Goal: Task Accomplishment & Management: Complete application form

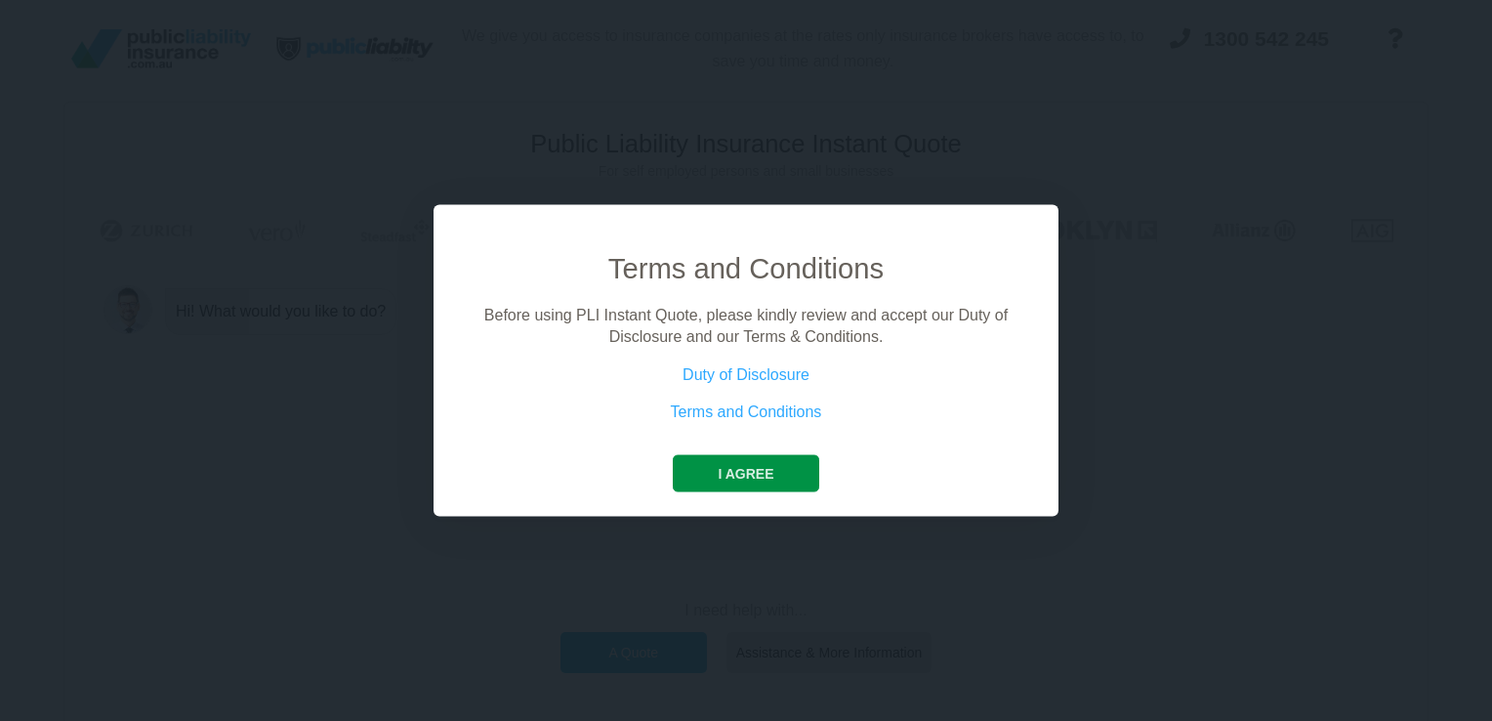
click at [730, 477] on button "I agree" at bounding box center [746, 472] width 146 height 37
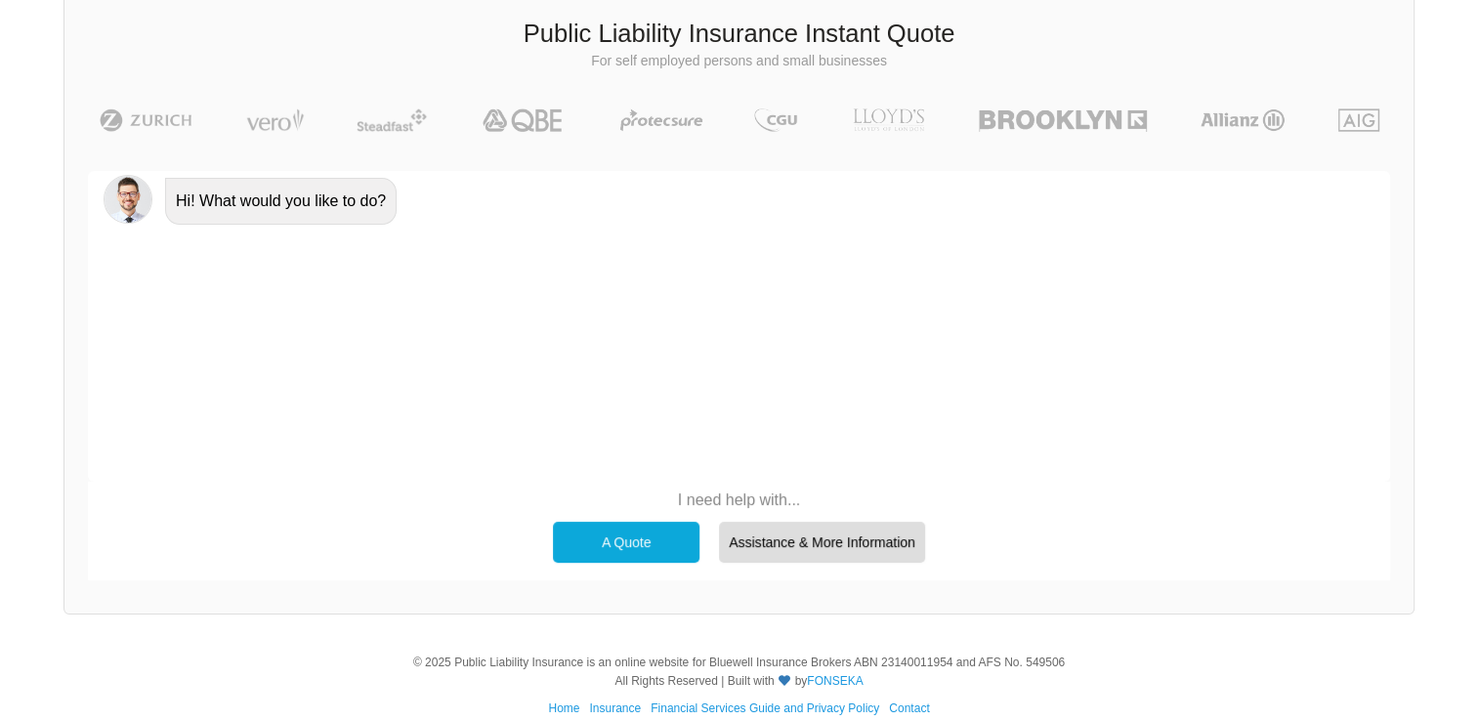
scroll to position [134, 0]
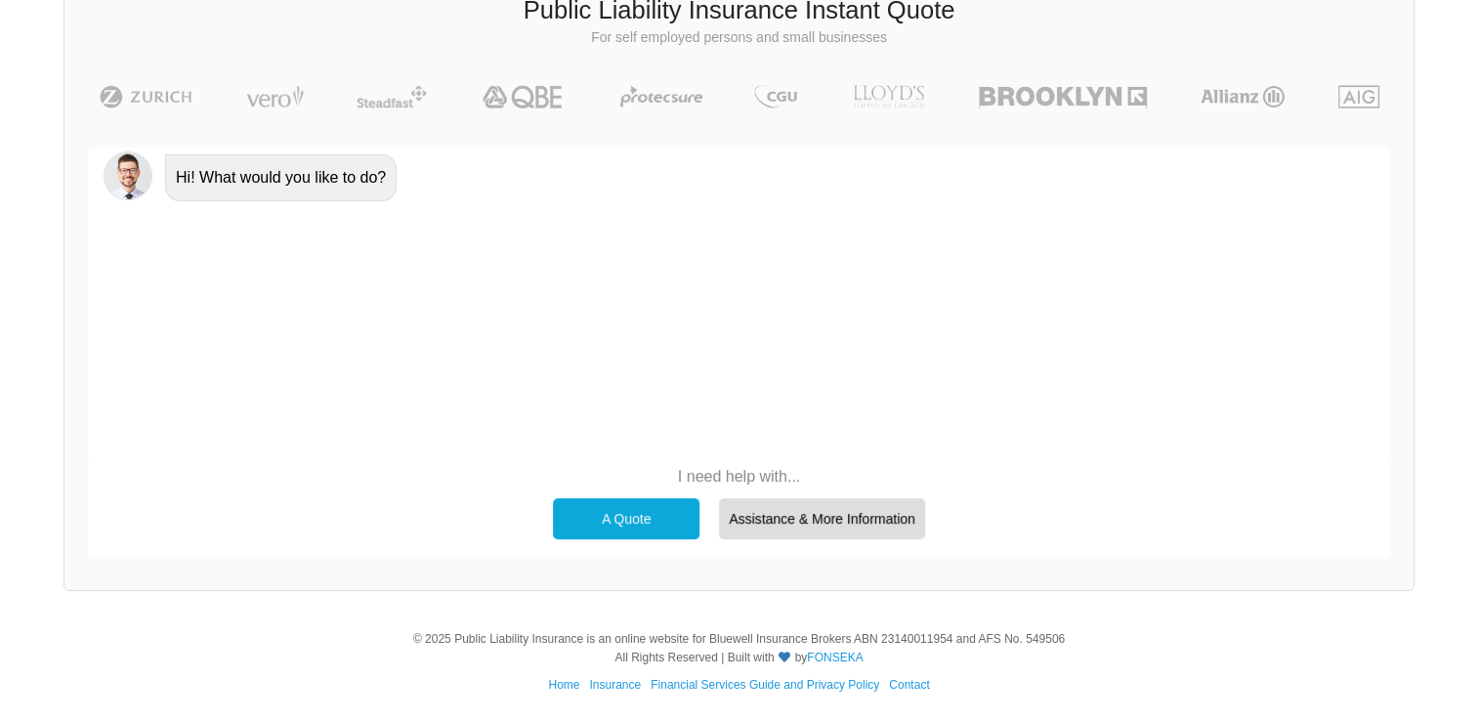
click at [623, 514] on div "A Quote" at bounding box center [626, 518] width 147 height 41
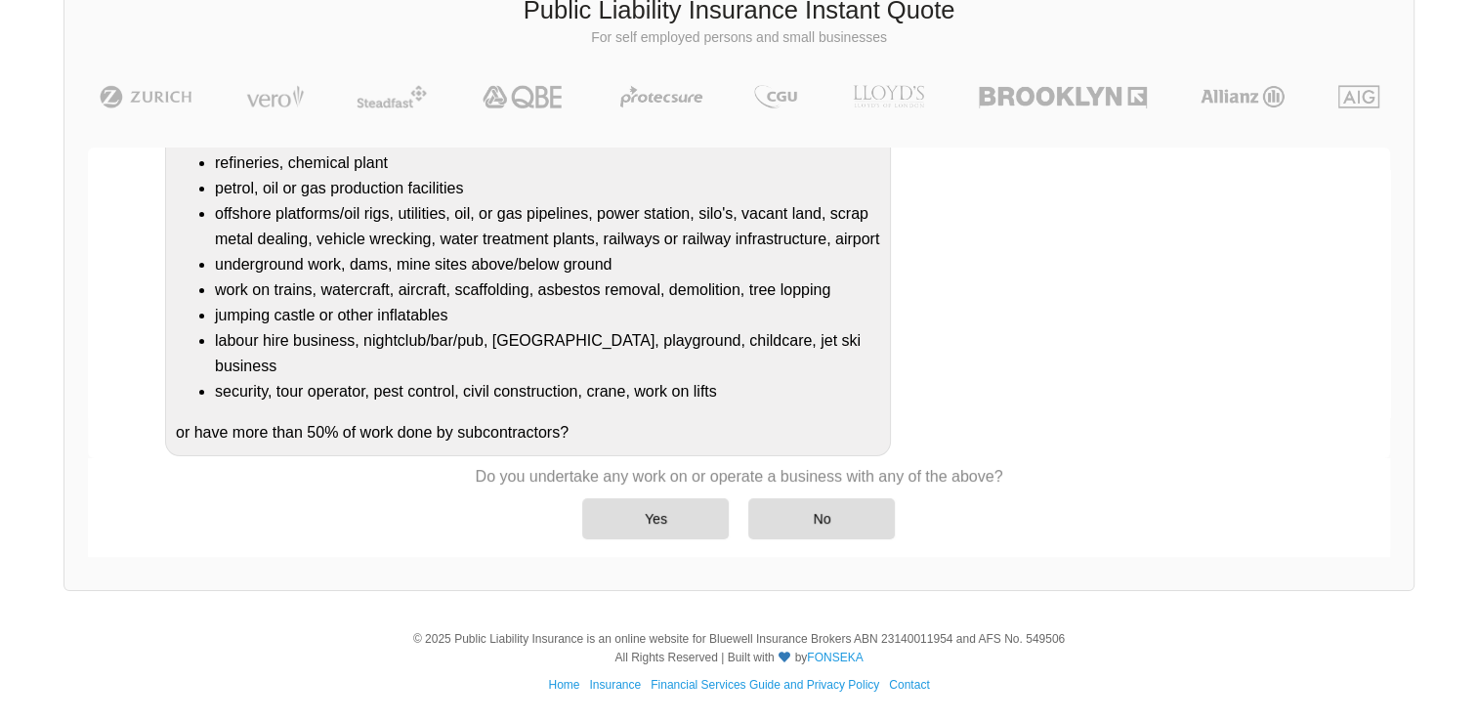
scroll to position [248, 0]
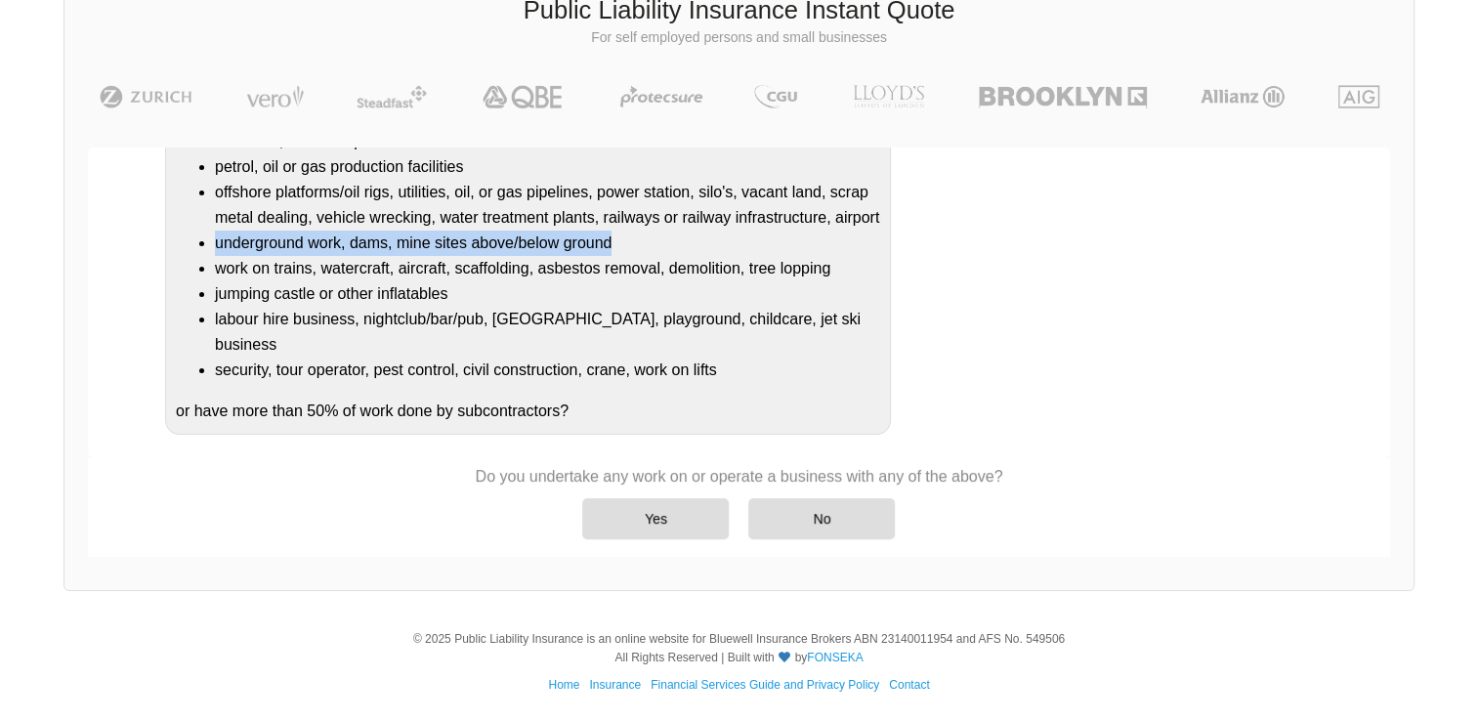
drag, startPoint x: 219, startPoint y: 267, endPoint x: 610, endPoint y: 264, distance: 391.7
click at [610, 256] on li "underground work, dams, mine sites above/below ground" at bounding box center [547, 243] width 665 height 25
drag, startPoint x: 610, startPoint y: 264, endPoint x: 524, endPoint y: 261, distance: 87.0
copy li "underground work, dams, mine sites above/below ground"
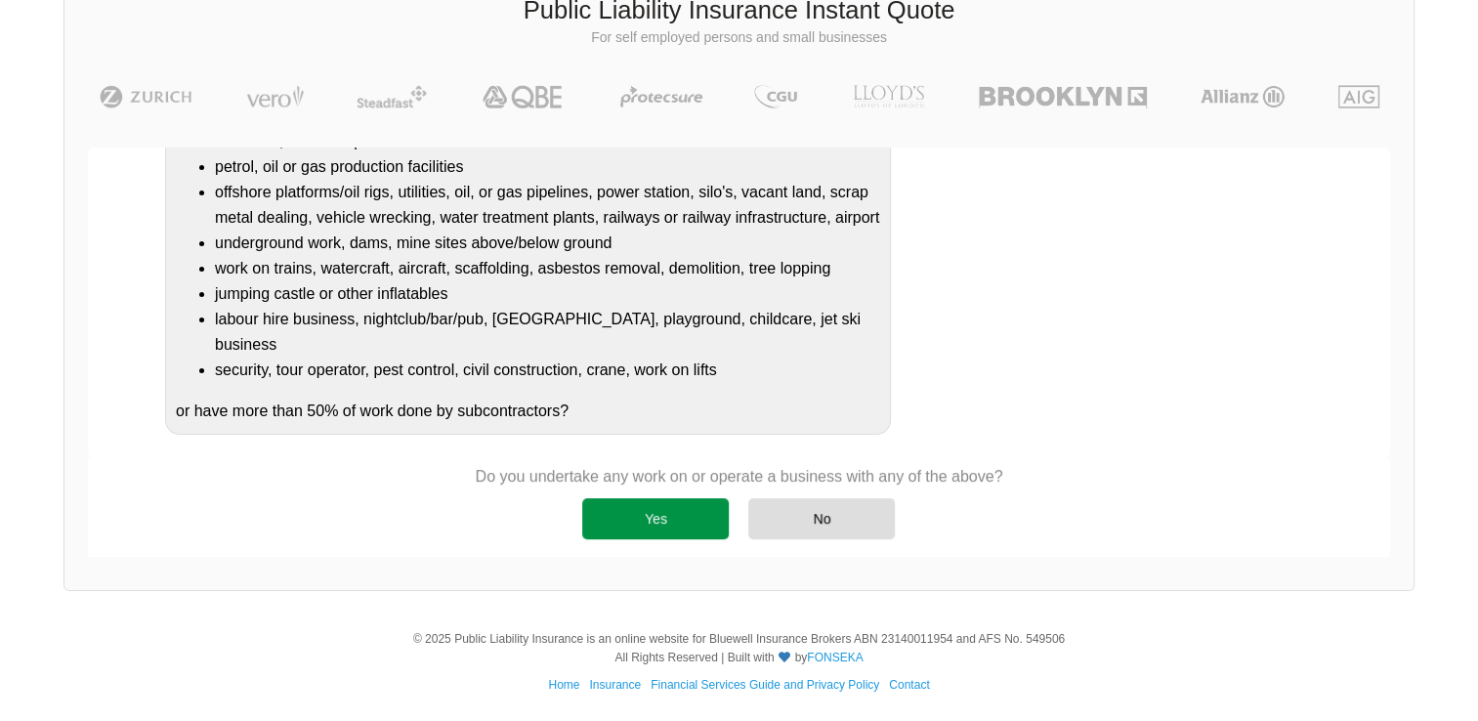
click at [661, 513] on div "Yes" at bounding box center [655, 518] width 147 height 41
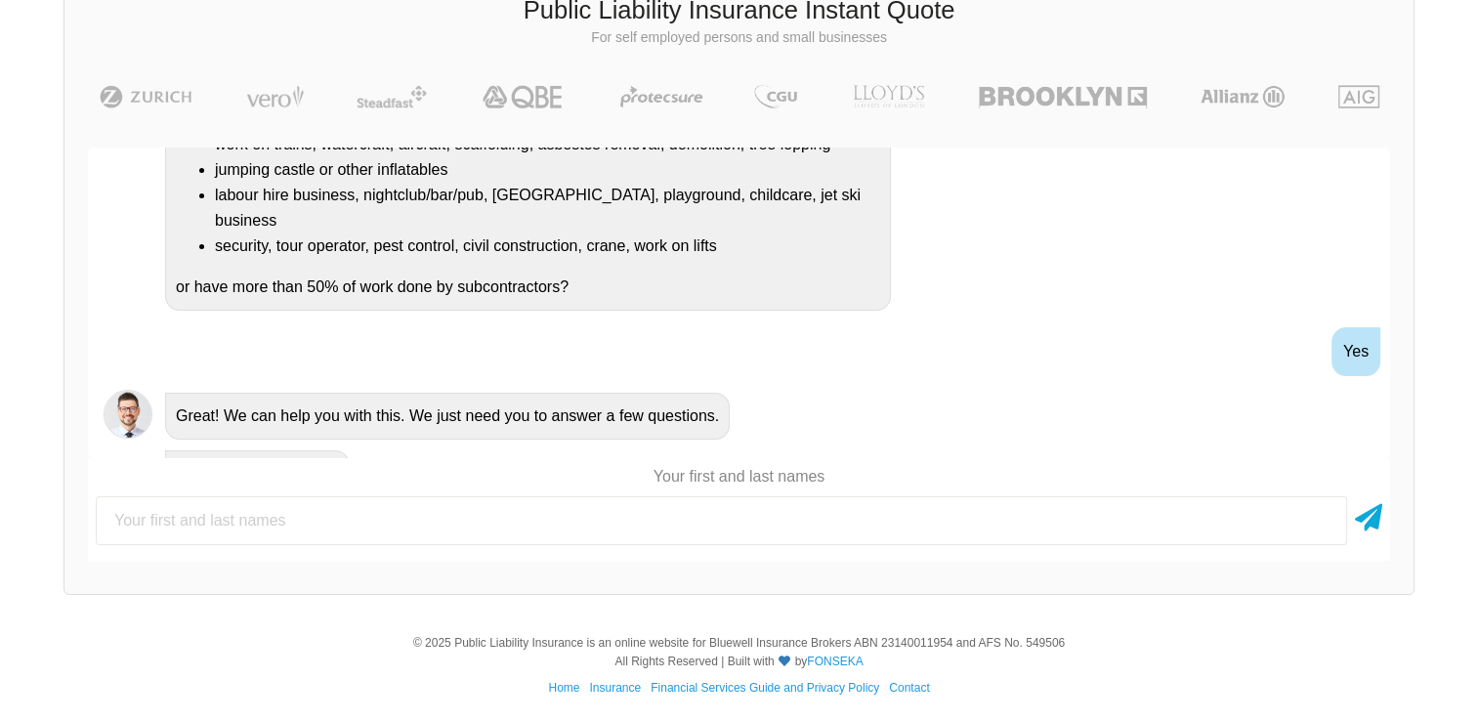
scroll to position [412, 0]
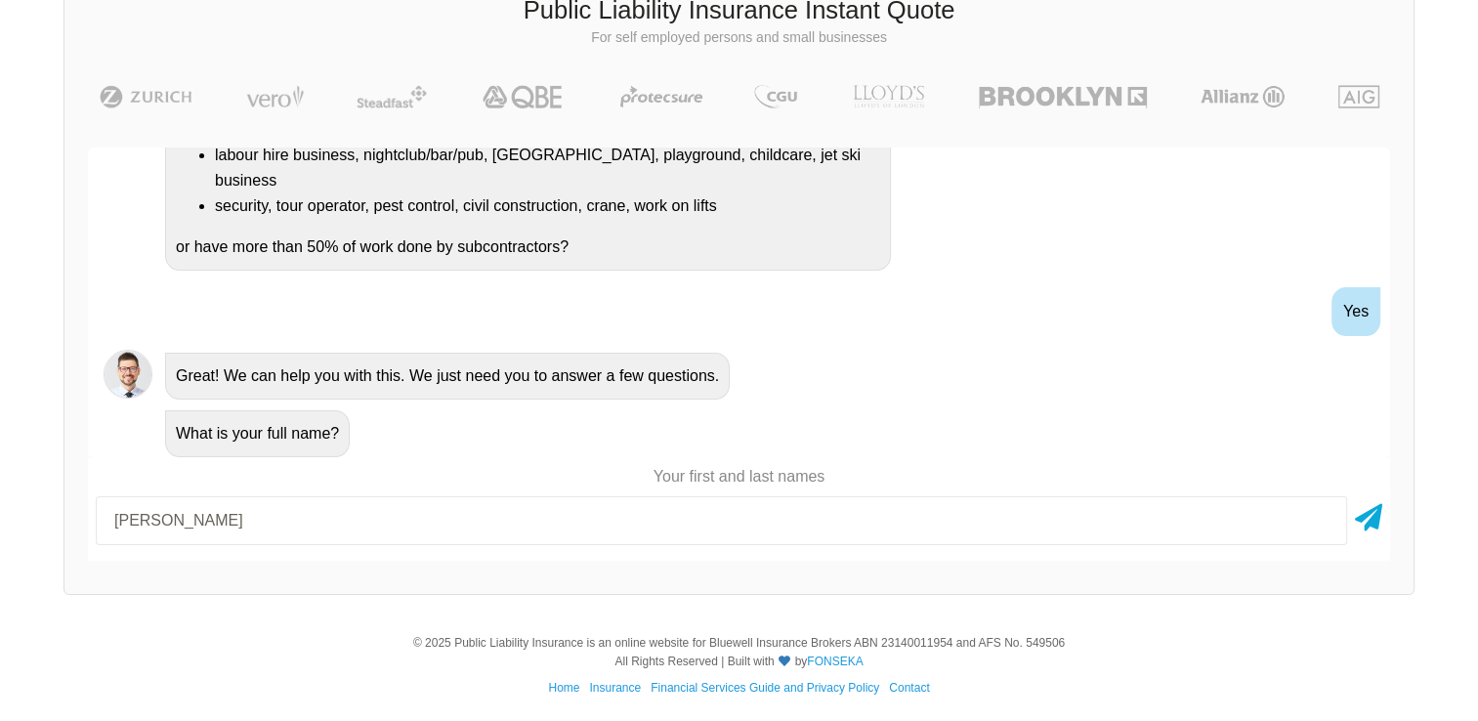
type input "[PERSON_NAME]"
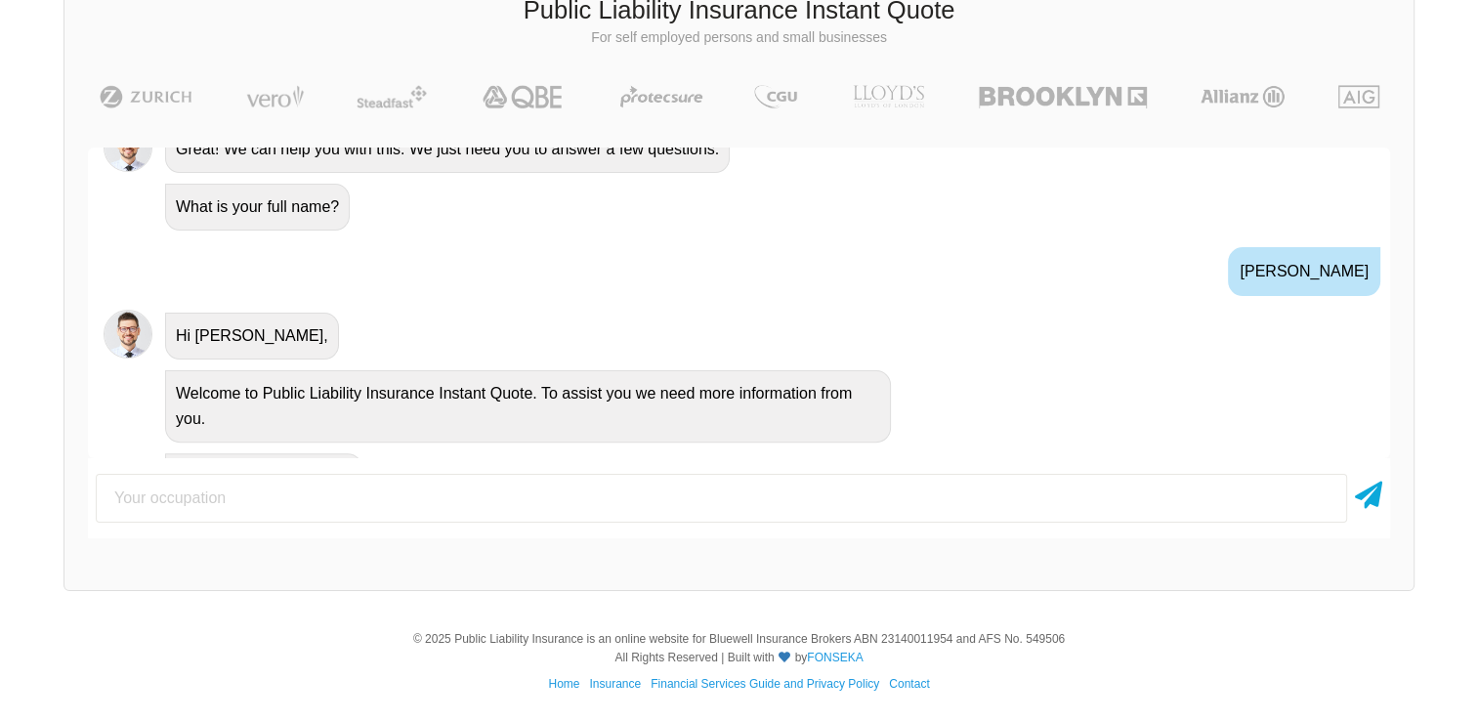
scroll to position [680, 0]
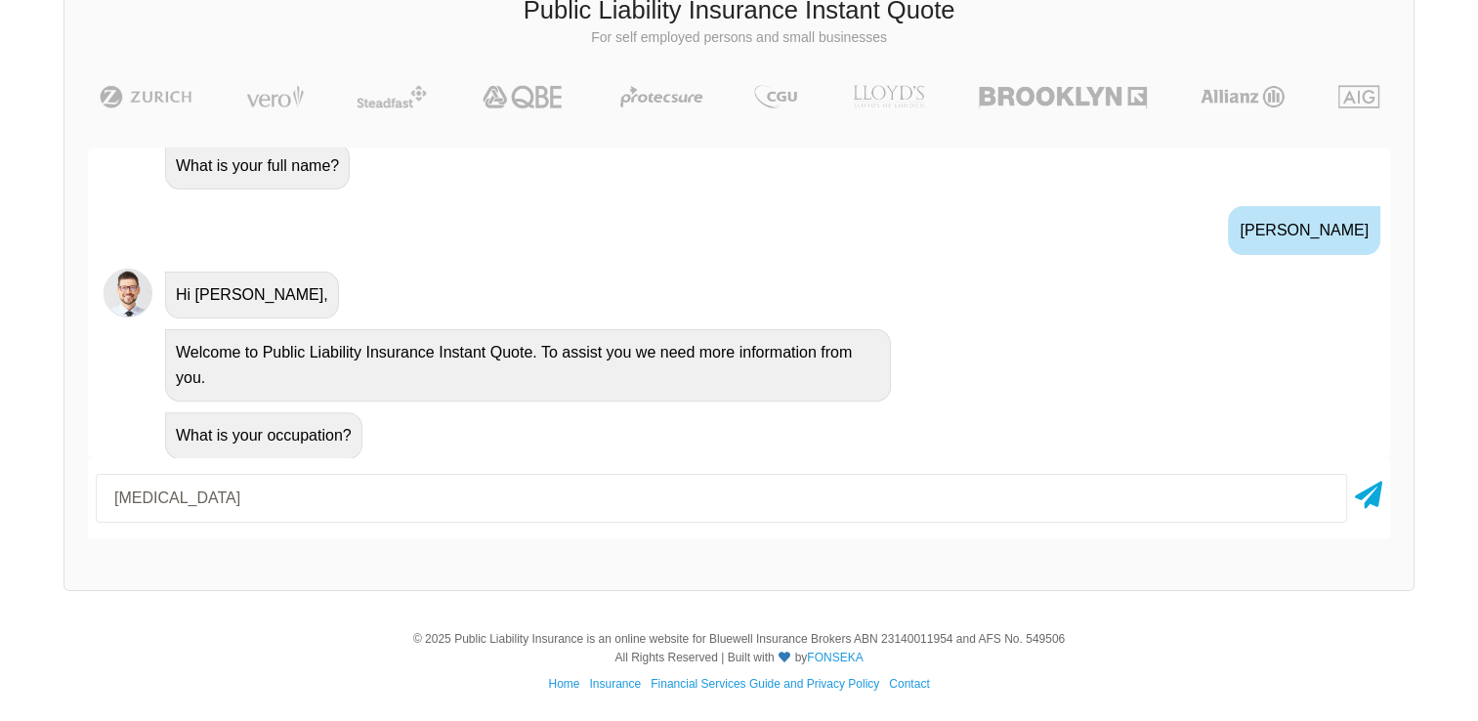
type input "[MEDICAL_DATA]"
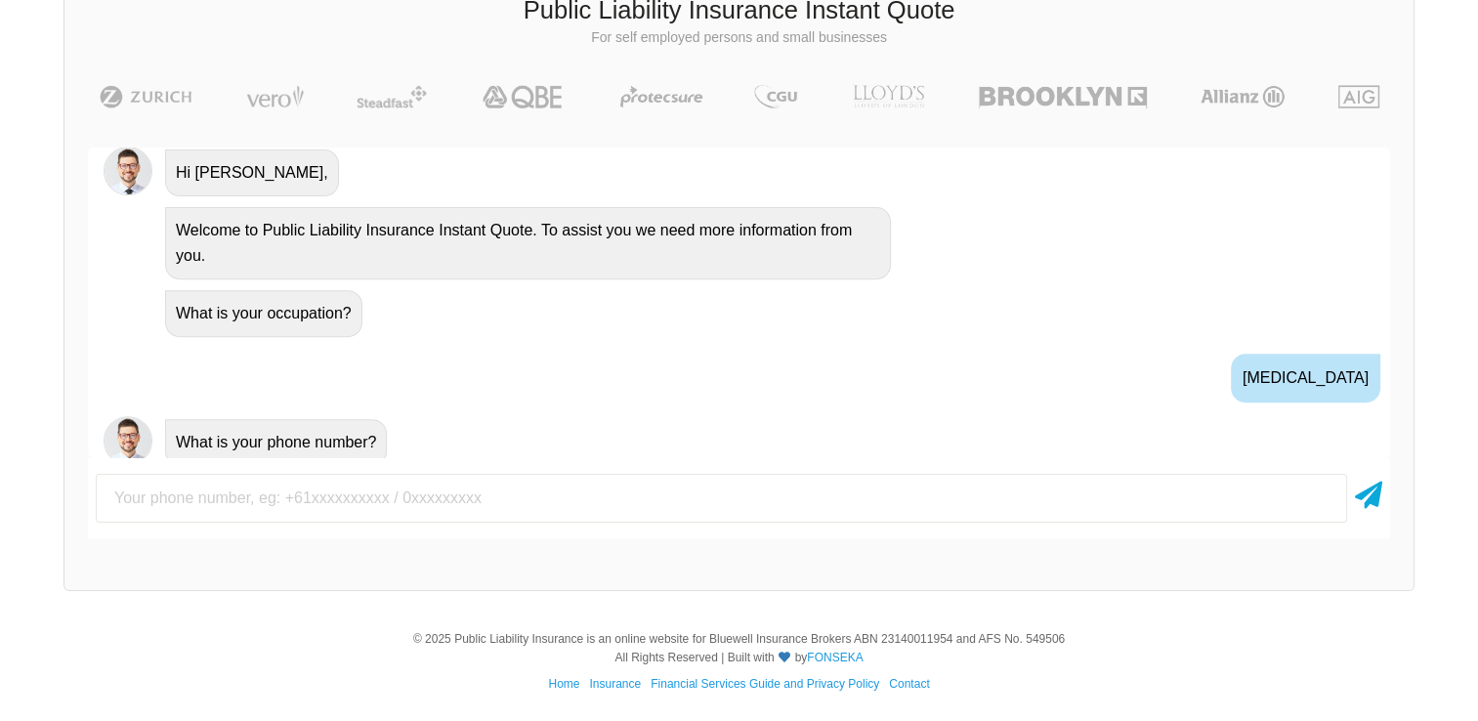
scroll to position [808, 0]
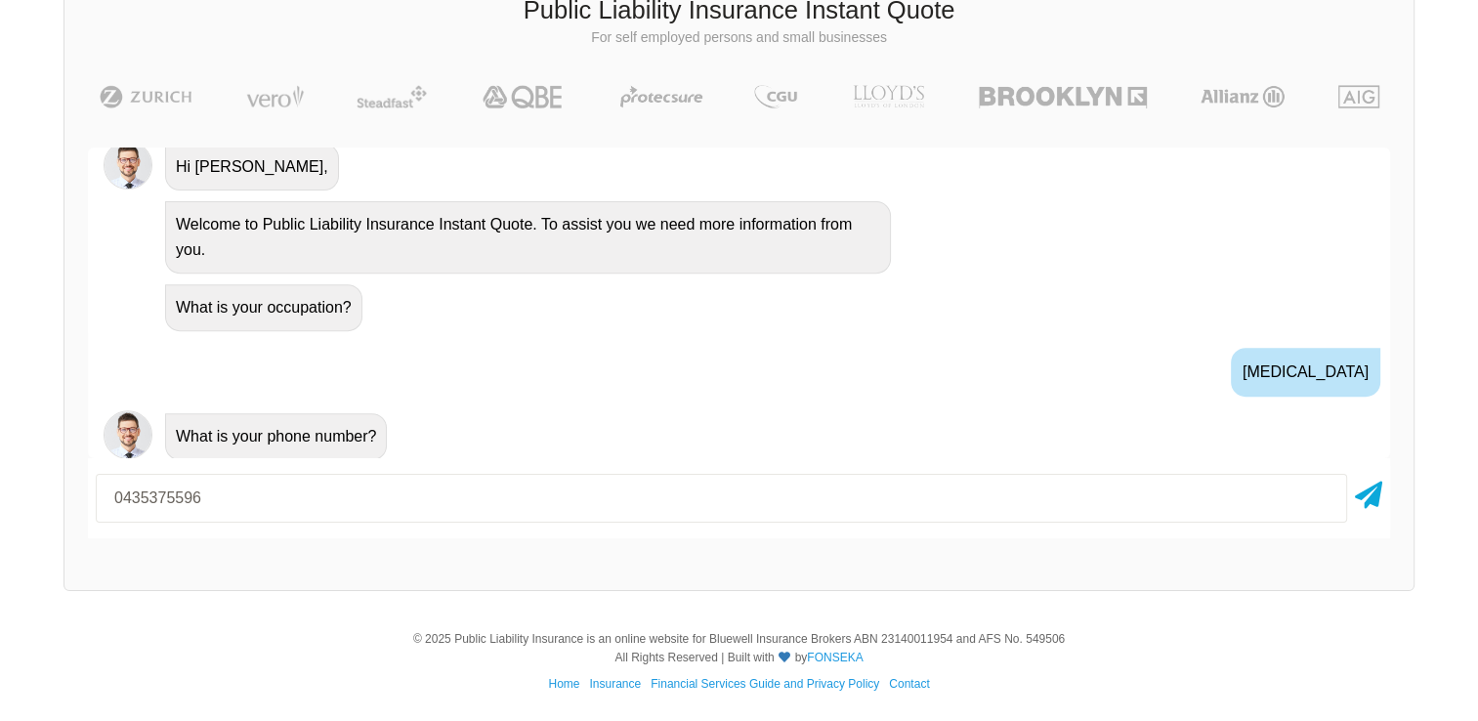
type input "0435375596"
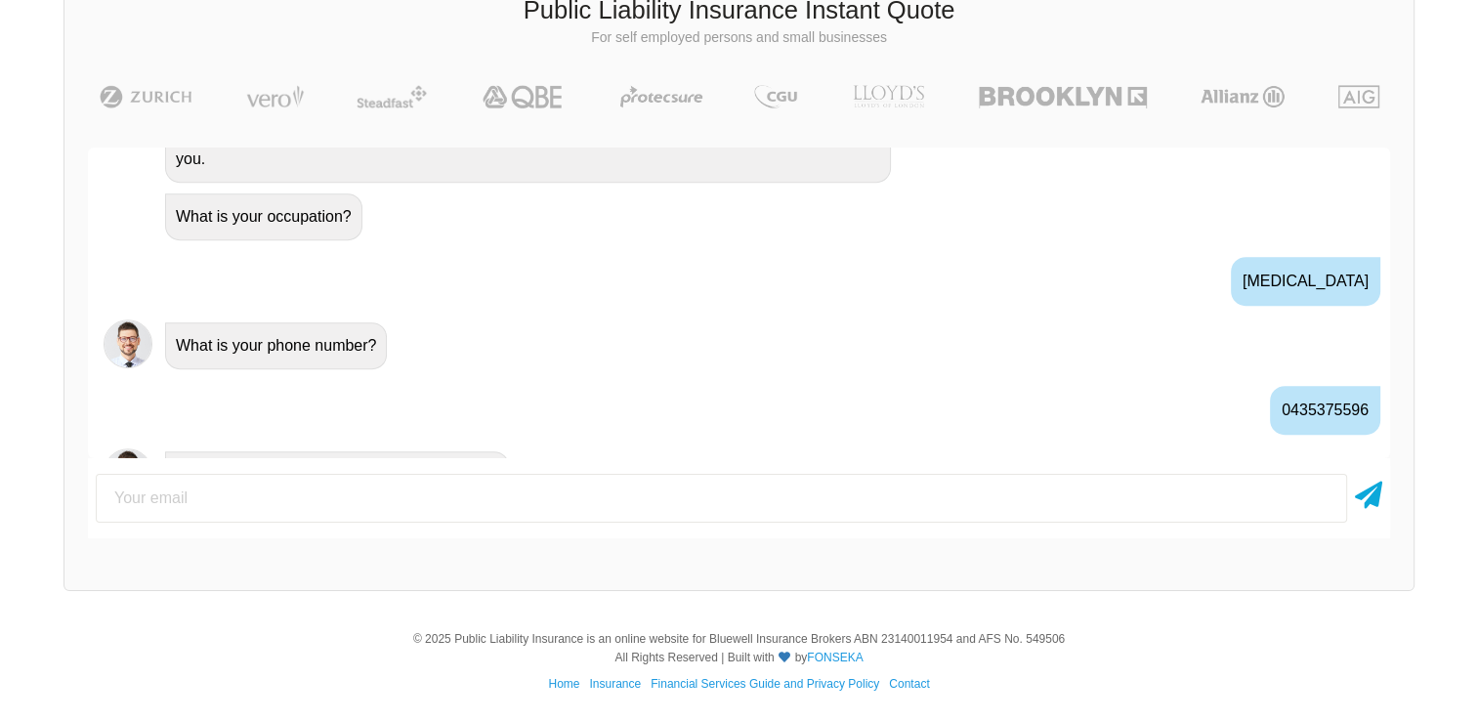
scroll to position [936, 0]
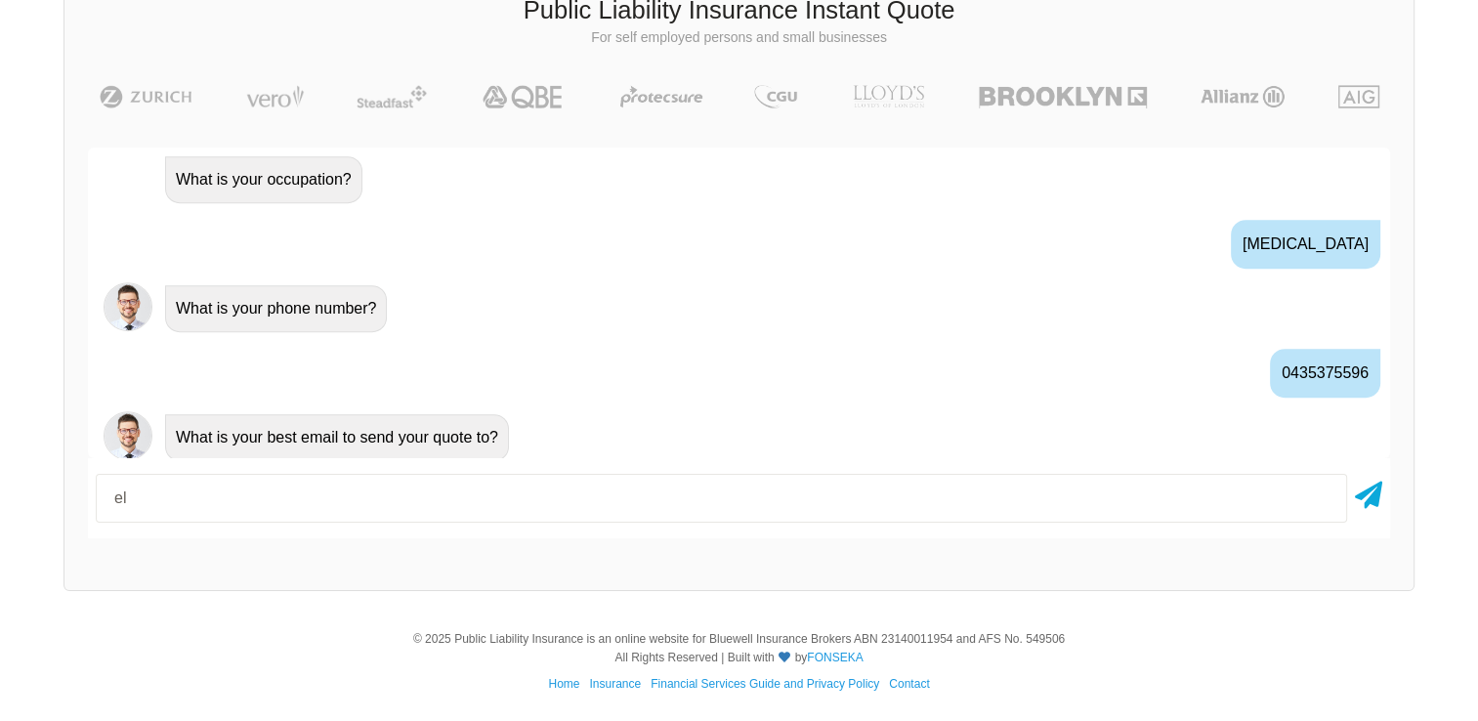
type input "[EMAIL_ADDRESS][DOMAIN_NAME]"
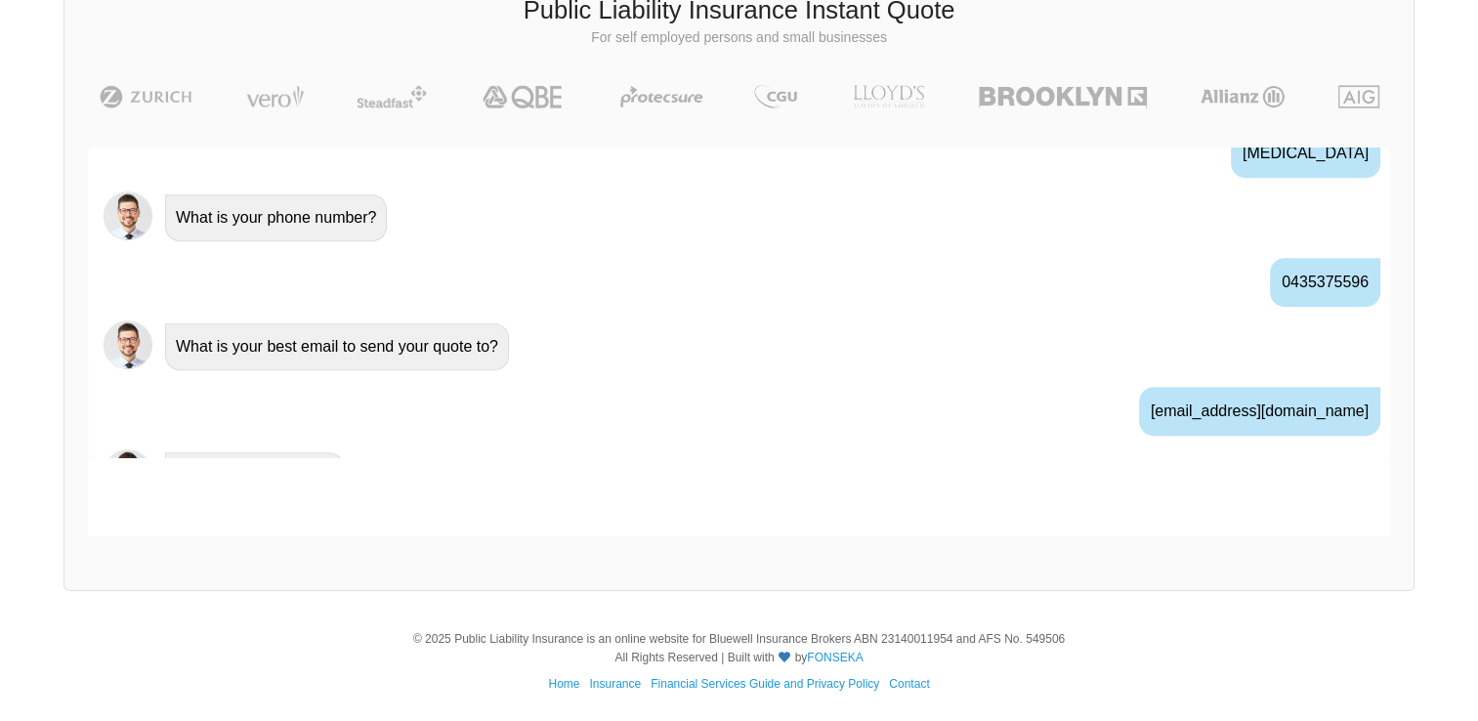
scroll to position [1063, 0]
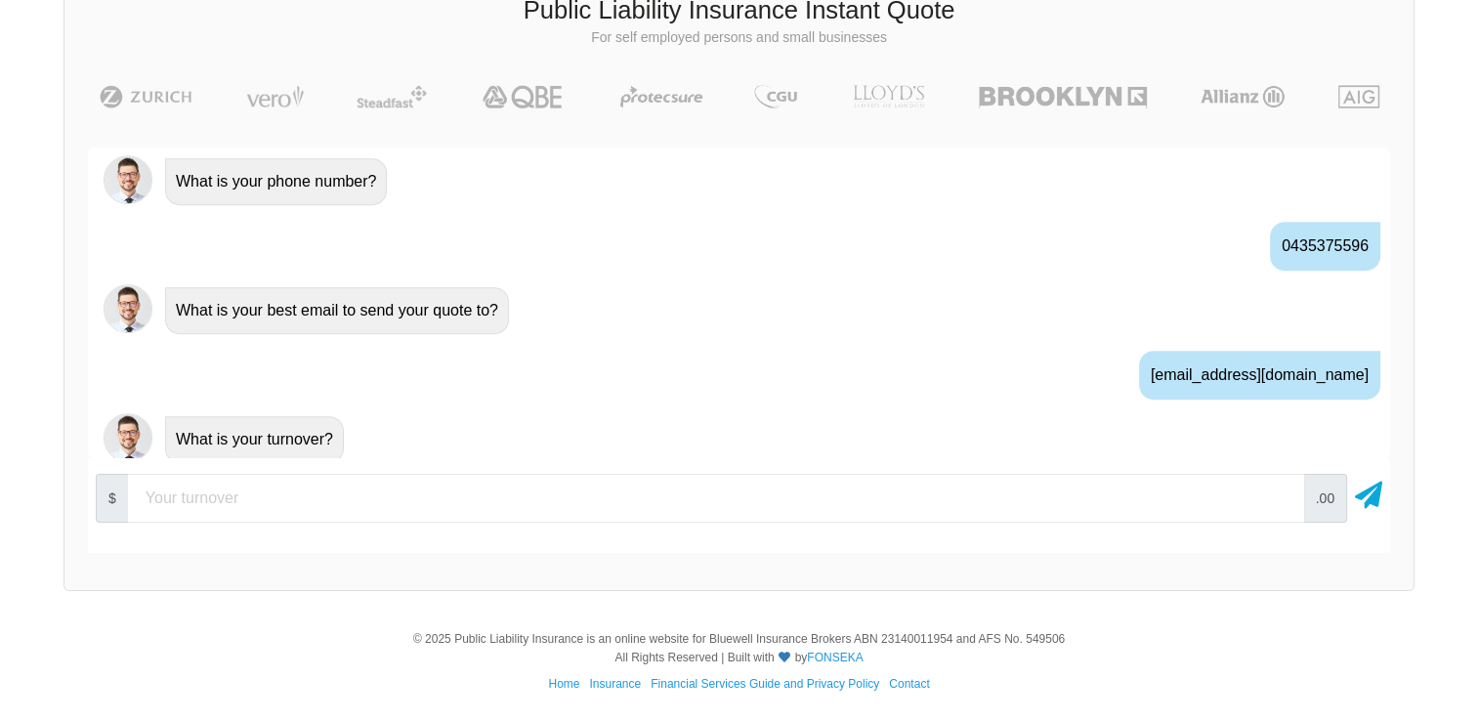
click at [1076, 489] on input "number" at bounding box center [716, 498] width 1176 height 49
type input "110000"
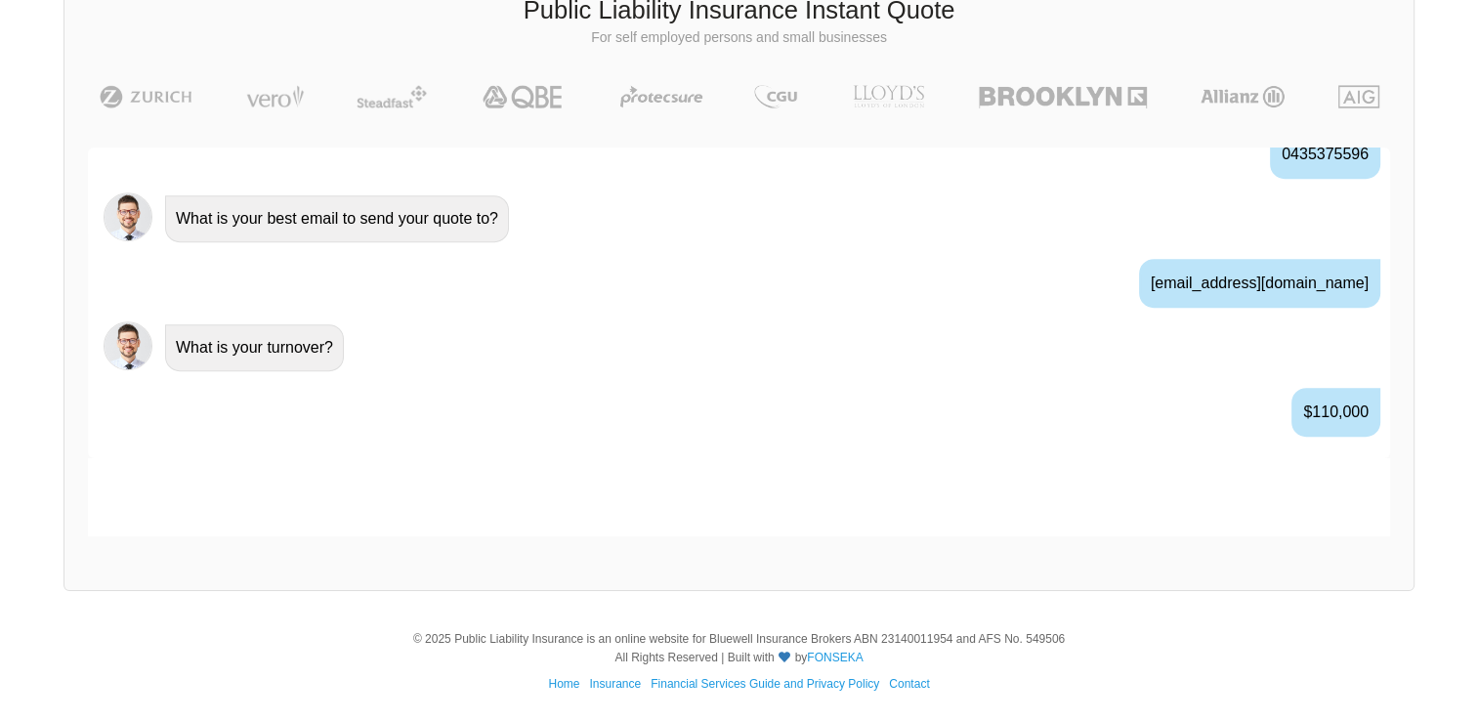
scroll to position [1192, 0]
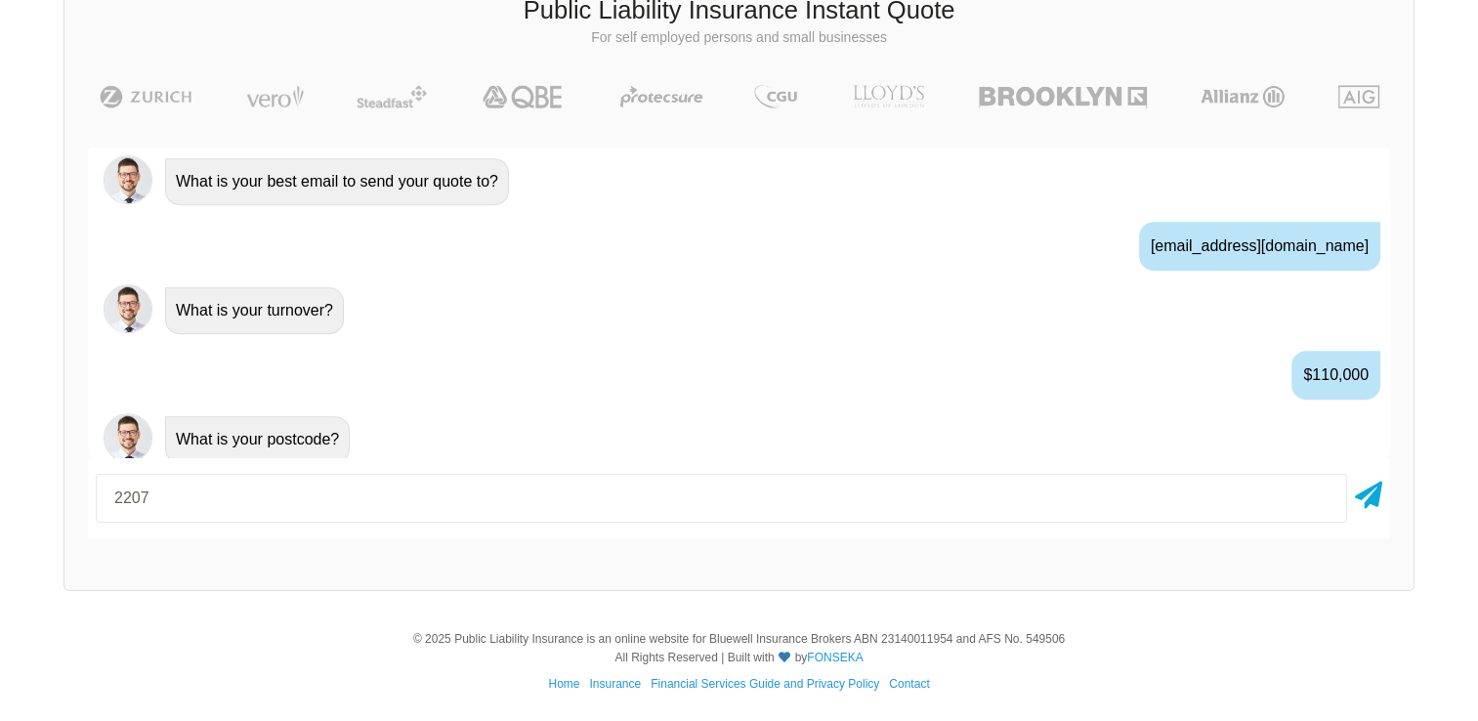
type input "2207"
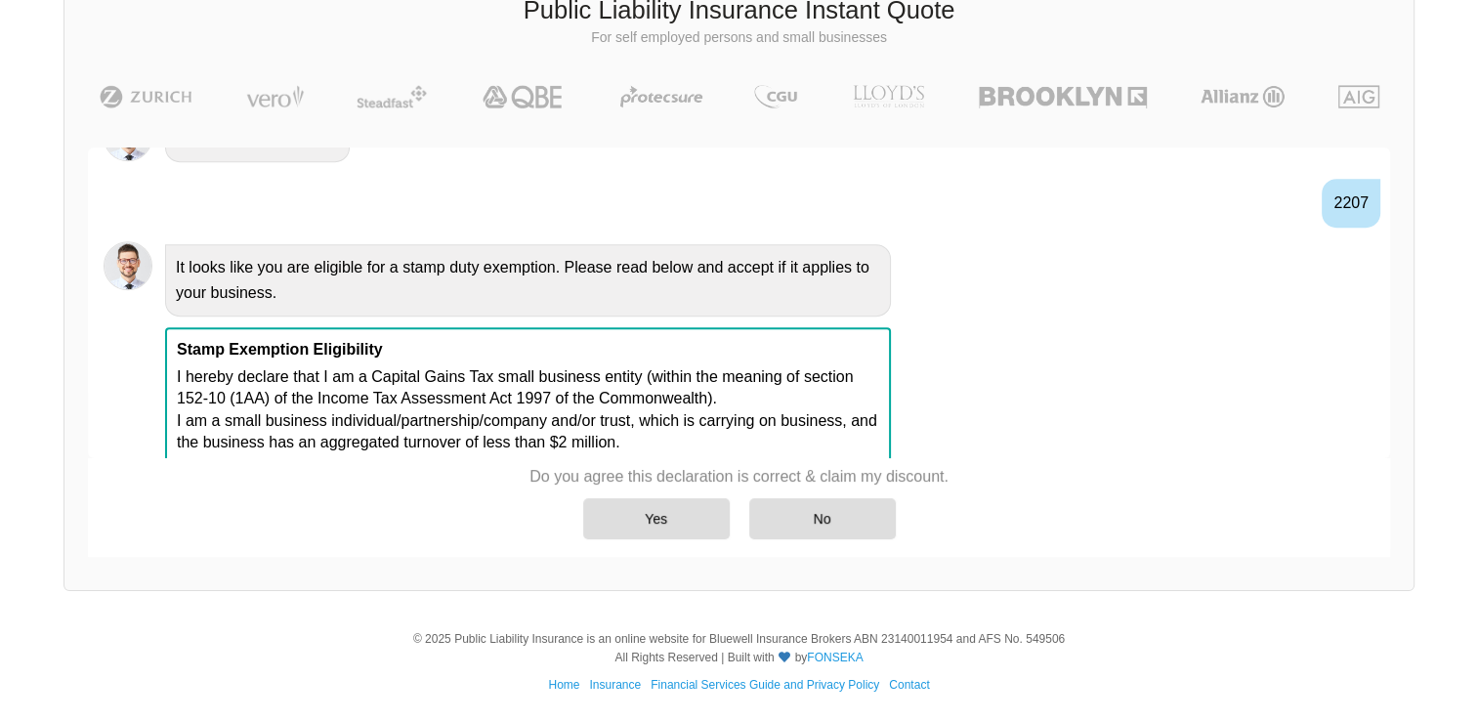
scroll to position [1512, 0]
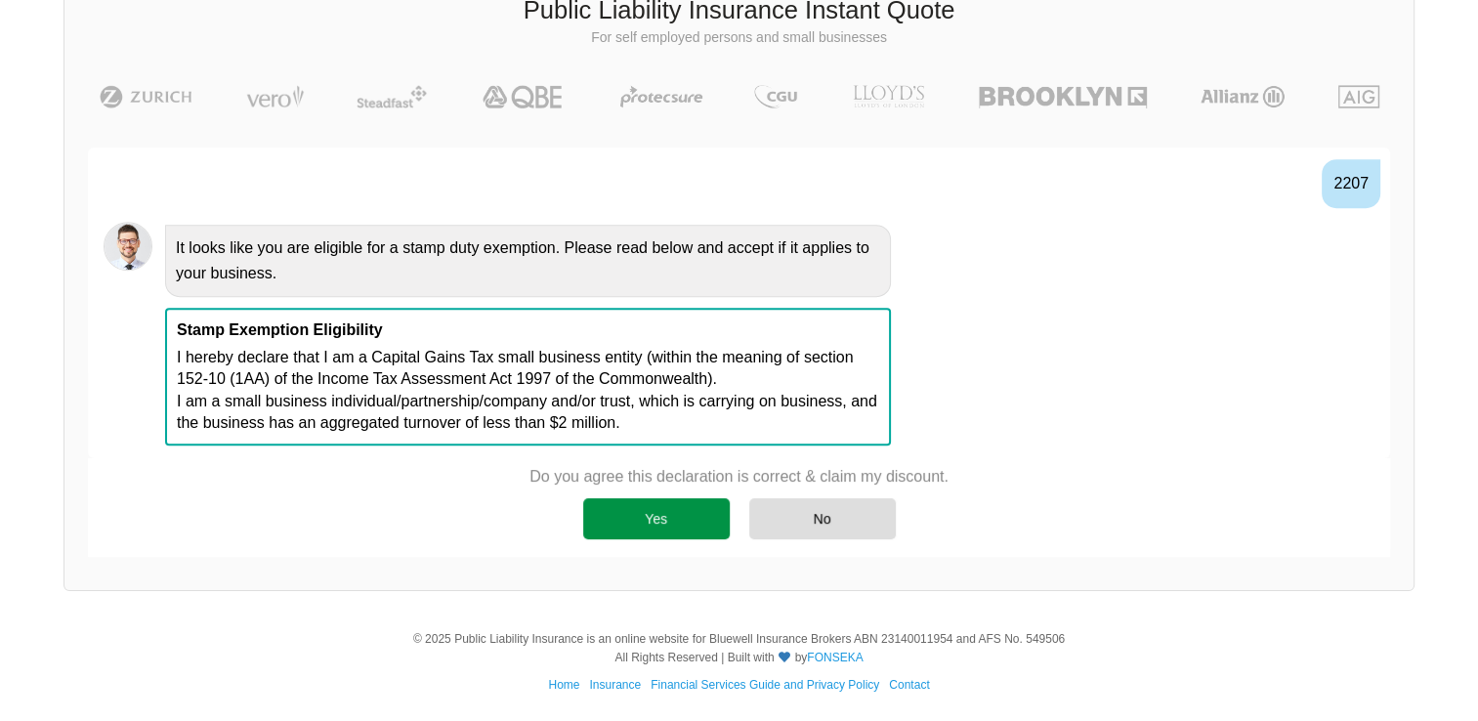
click at [657, 532] on div "Yes" at bounding box center [656, 518] width 147 height 41
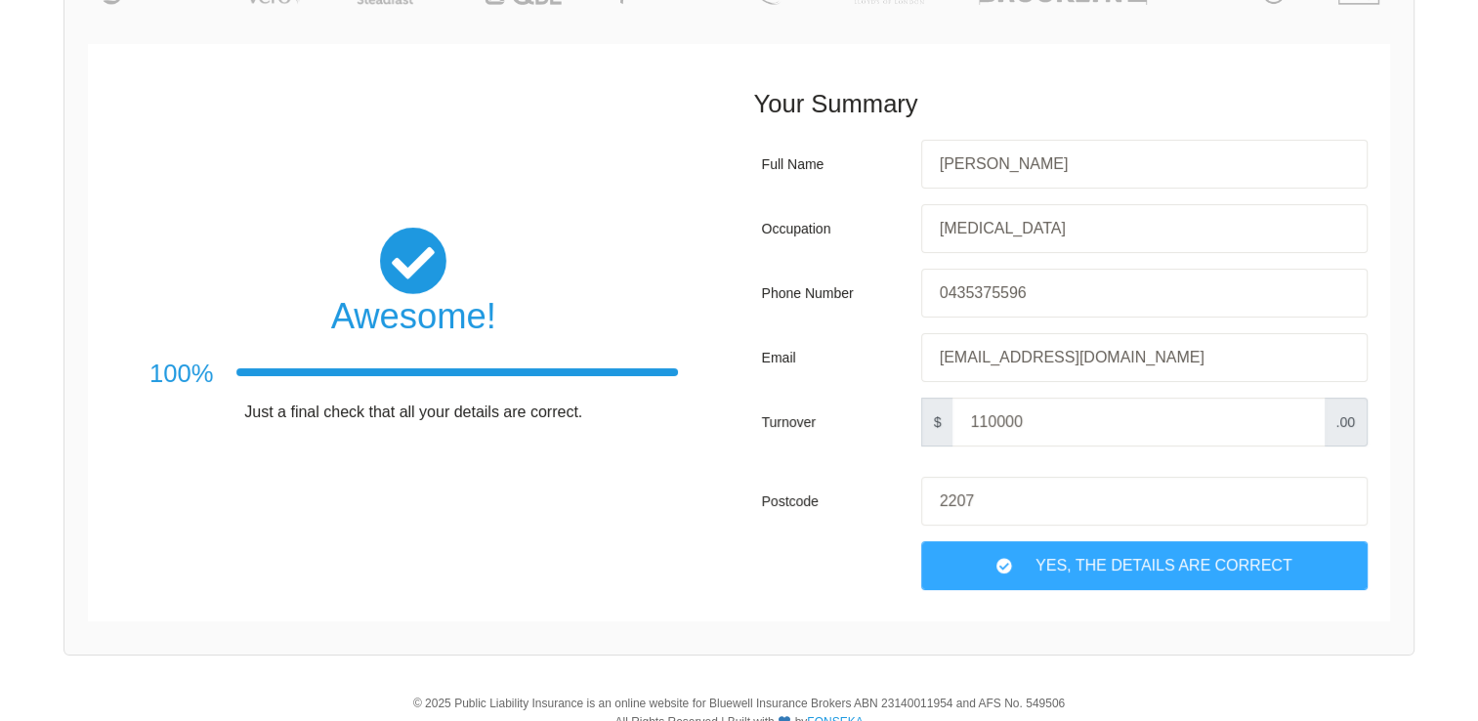
scroll to position [203, 0]
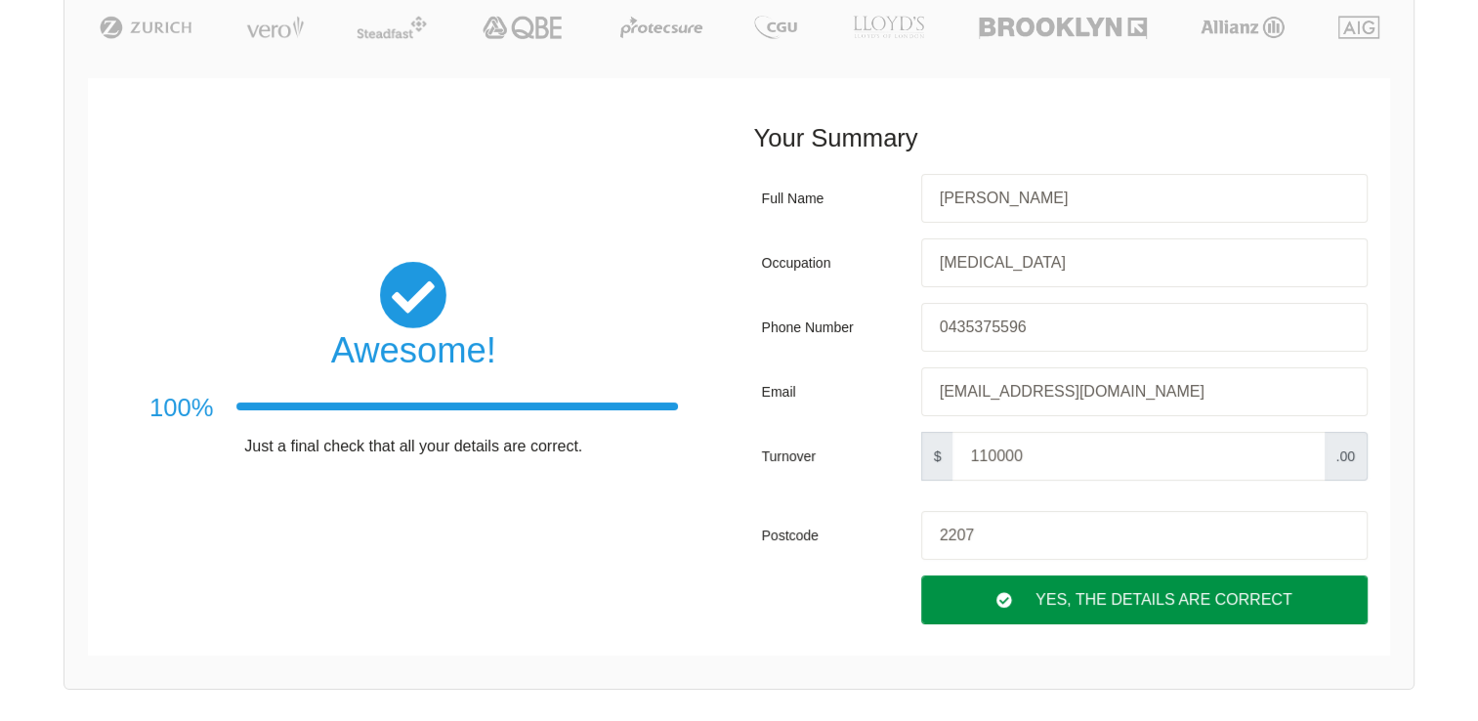
click at [1138, 604] on div "Yes, The Details are correct" at bounding box center [1144, 599] width 446 height 49
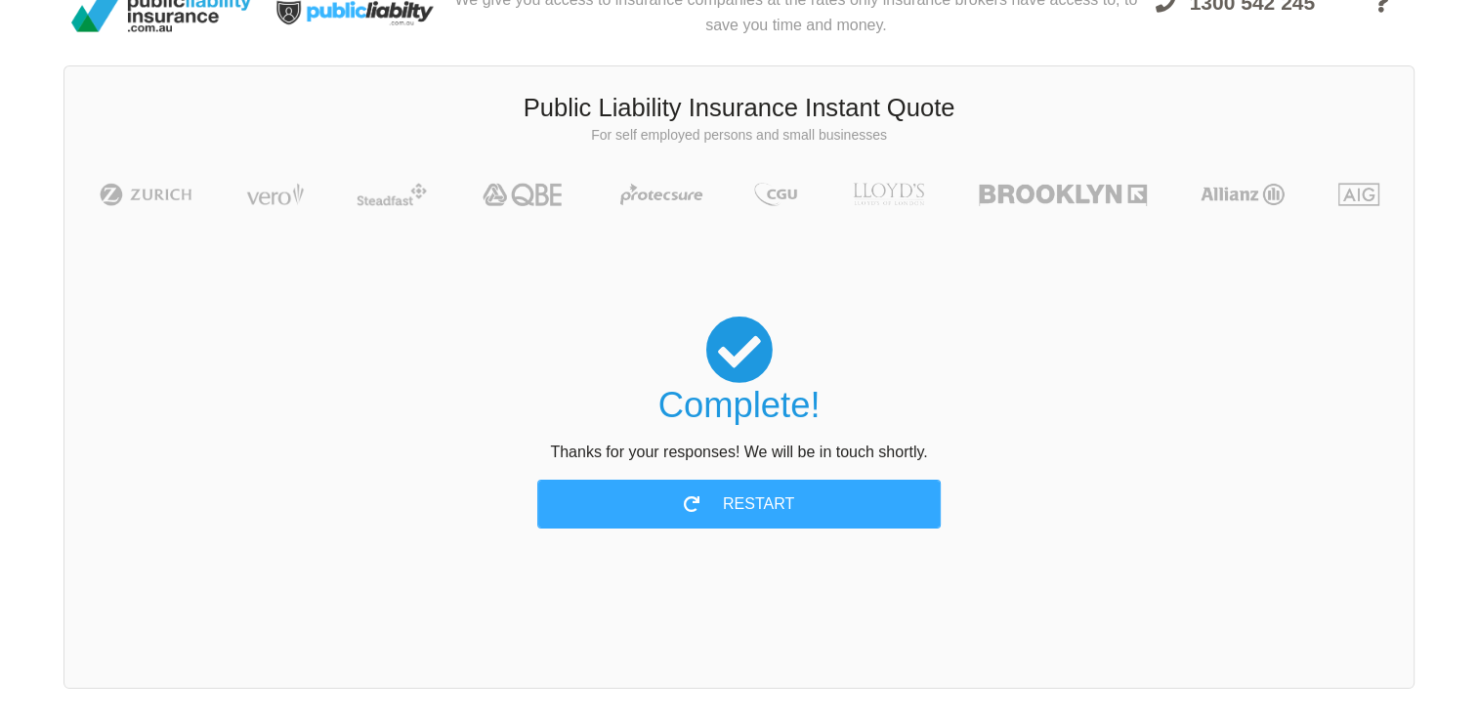
scroll to position [0, 0]
